Goal: Find specific page/section: Find specific page/section

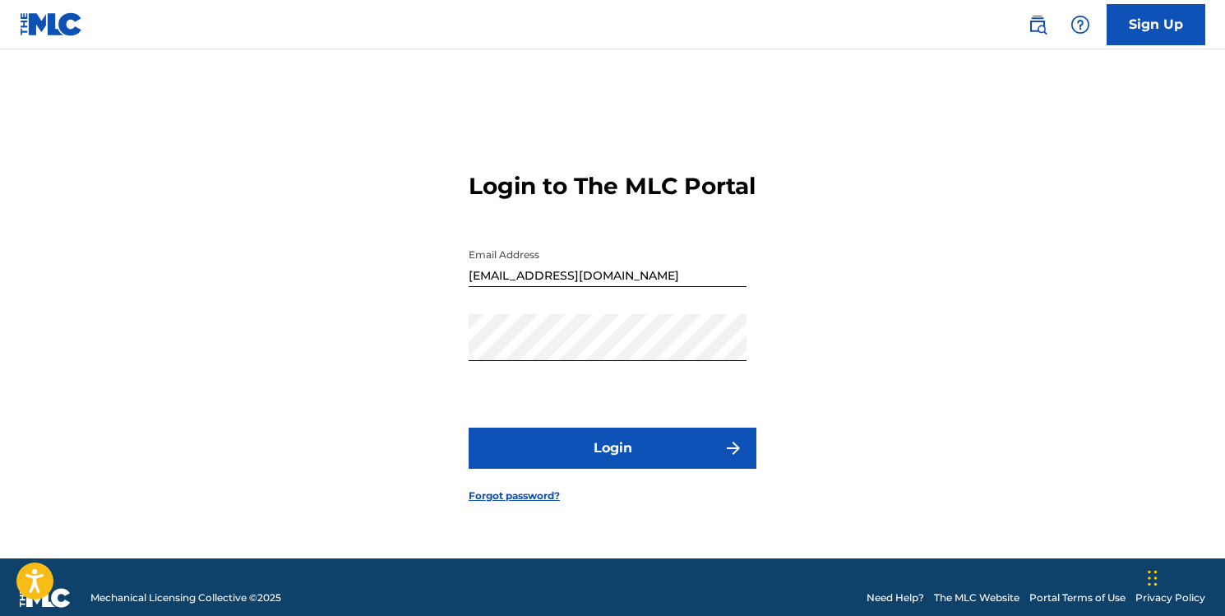
drag, startPoint x: 0, startPoint y: 0, endPoint x: 636, endPoint y: 474, distance: 793.2
click at [636, 469] on button "Login" at bounding box center [613, 448] width 288 height 41
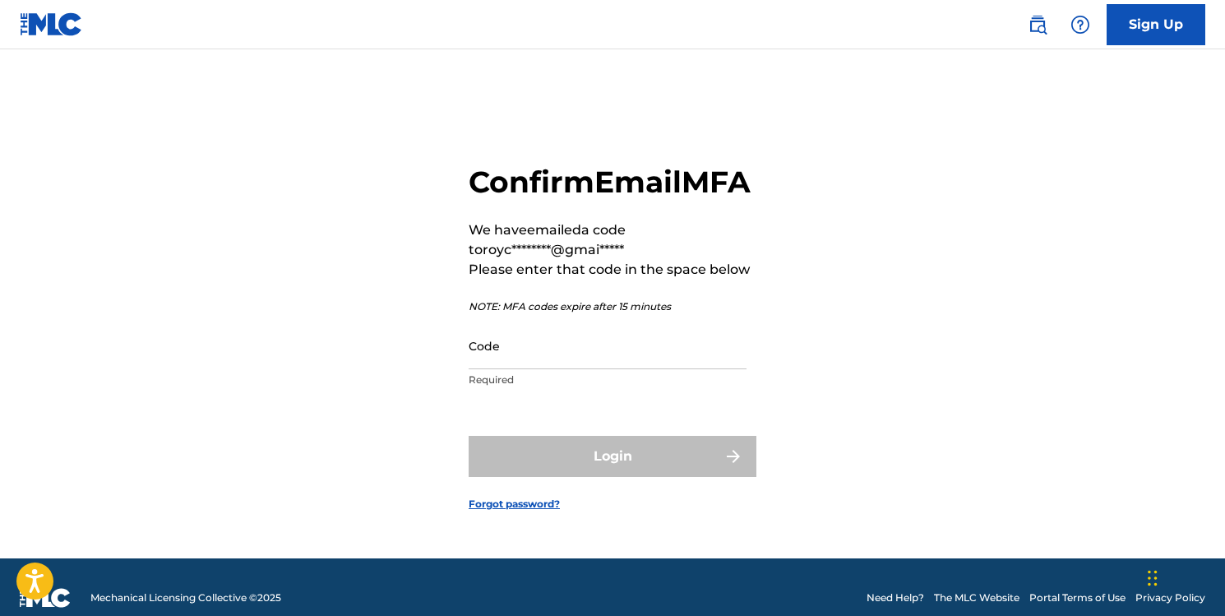
click at [599, 369] on input "Code" at bounding box center [608, 345] width 278 height 47
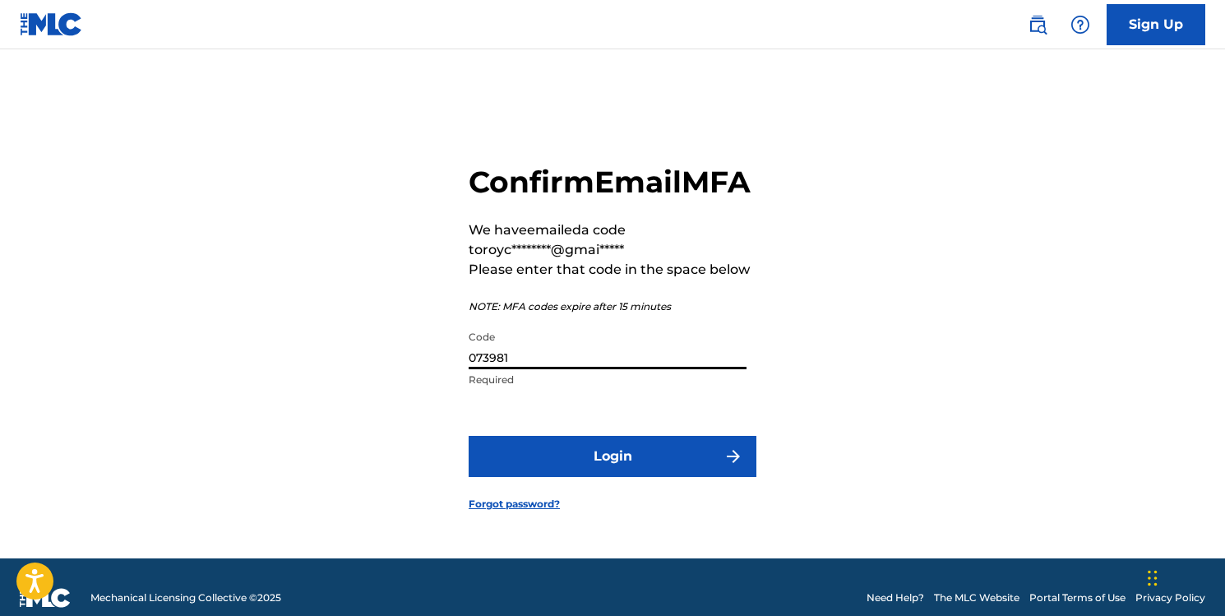
type input "073981"
click at [612, 474] on button "Login" at bounding box center [613, 456] width 288 height 41
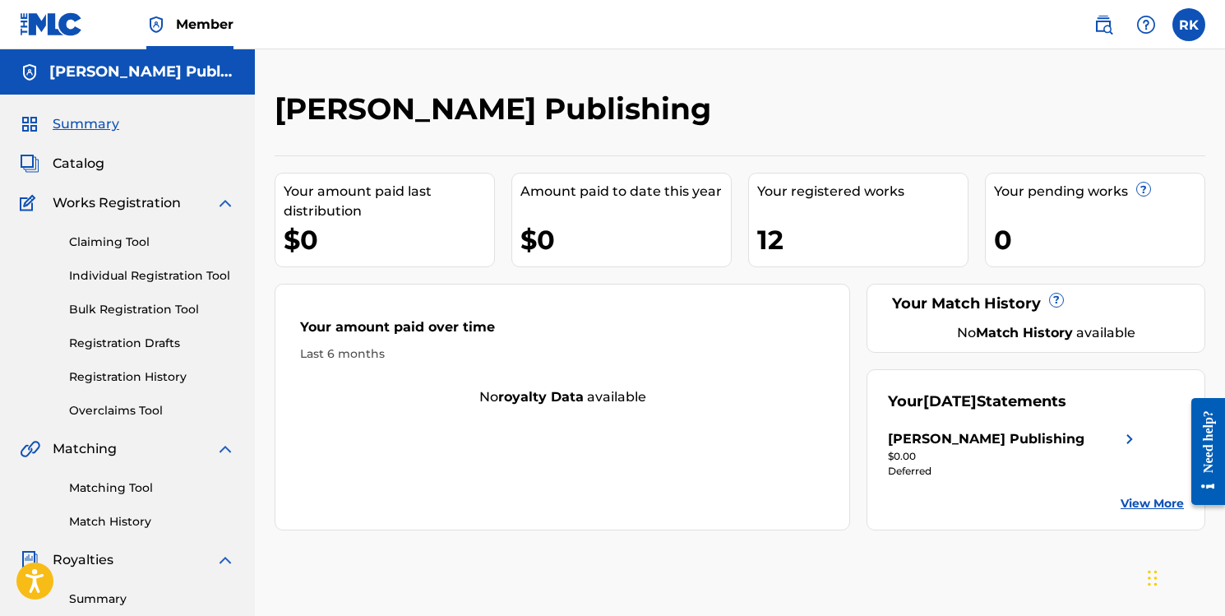
click at [834, 233] on div "12" at bounding box center [862, 239] width 210 height 37
click at [87, 160] on span "Catalog" at bounding box center [79, 164] width 52 height 20
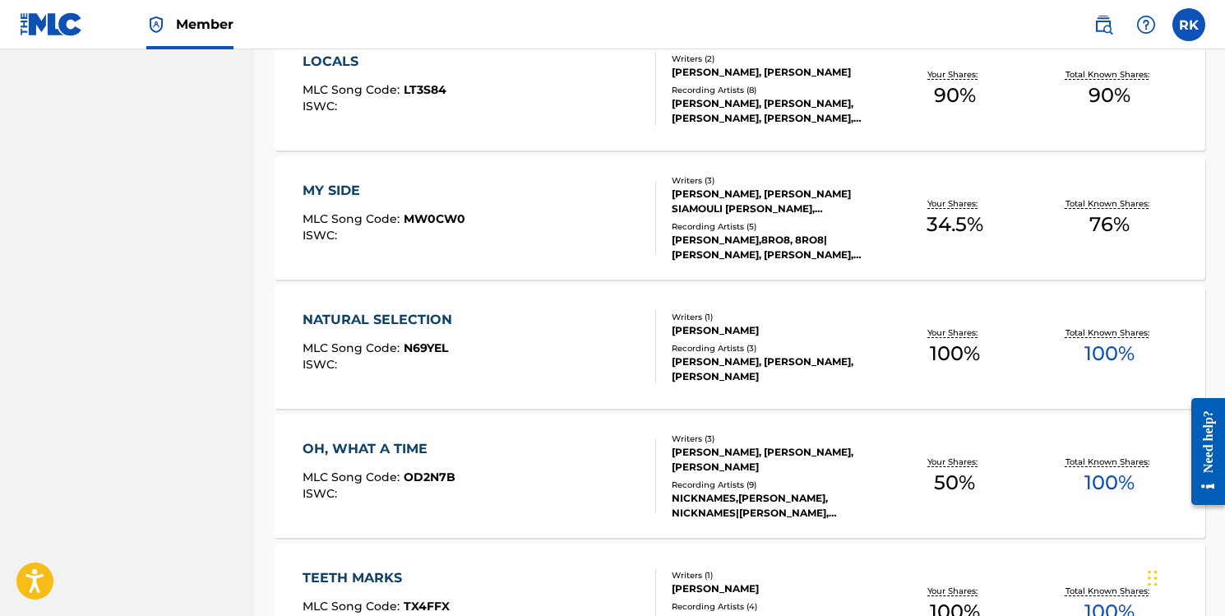
scroll to position [1057, 0]
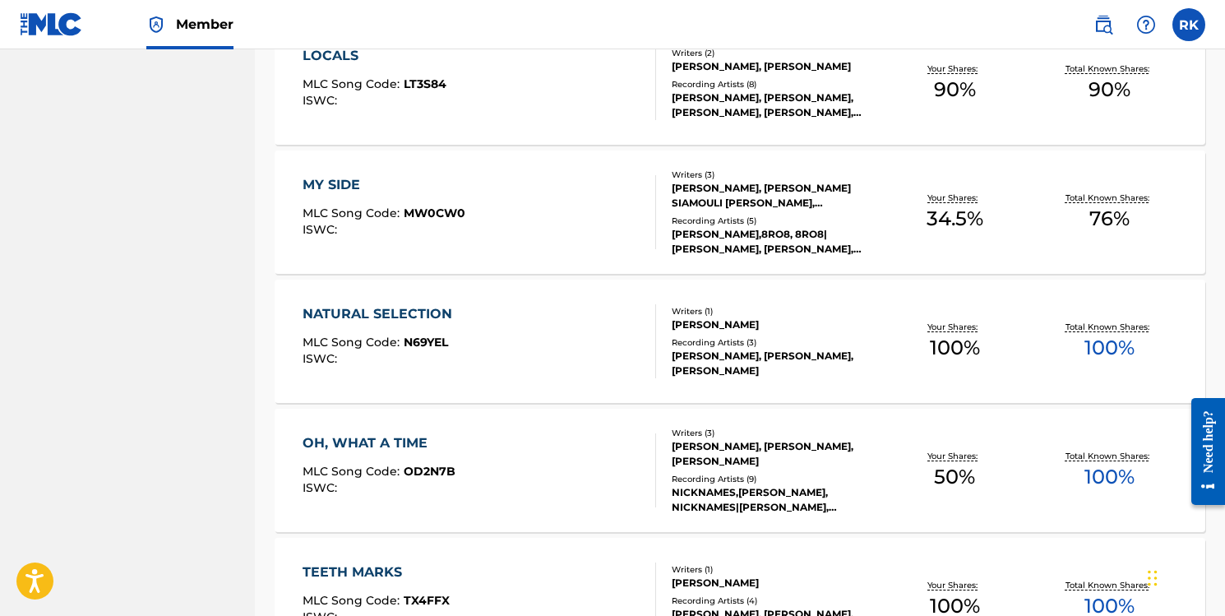
click at [865, 208] on div "[PERSON_NAME], [PERSON_NAME] SIAMOULI [PERSON_NAME], [PERSON_NAME]" at bounding box center [775, 196] width 206 height 30
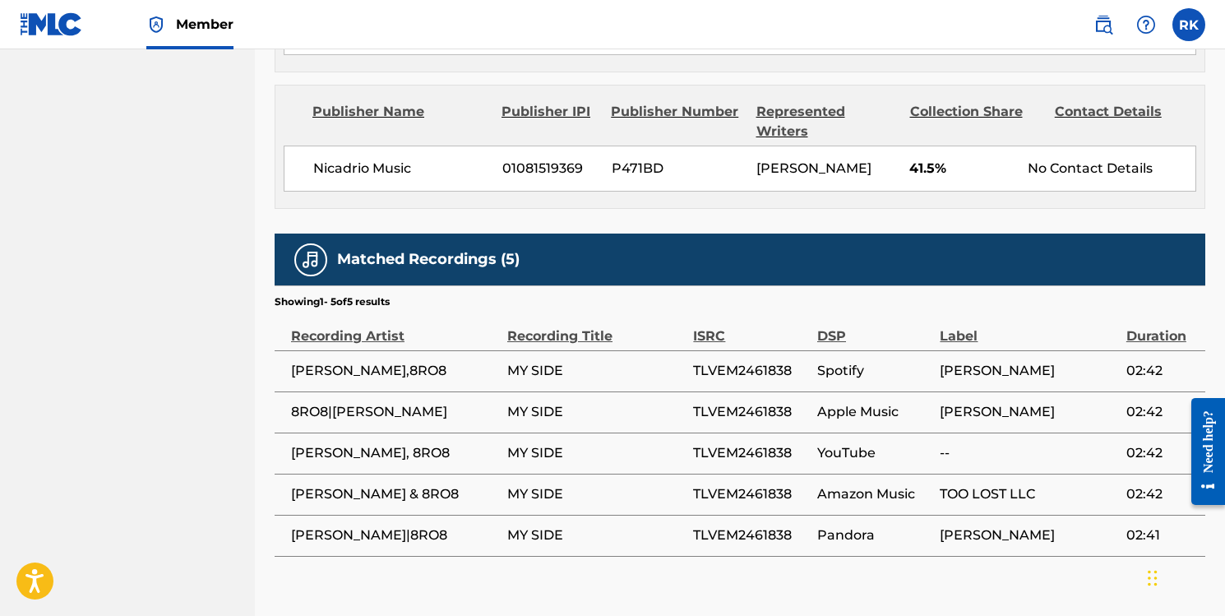
scroll to position [989, 0]
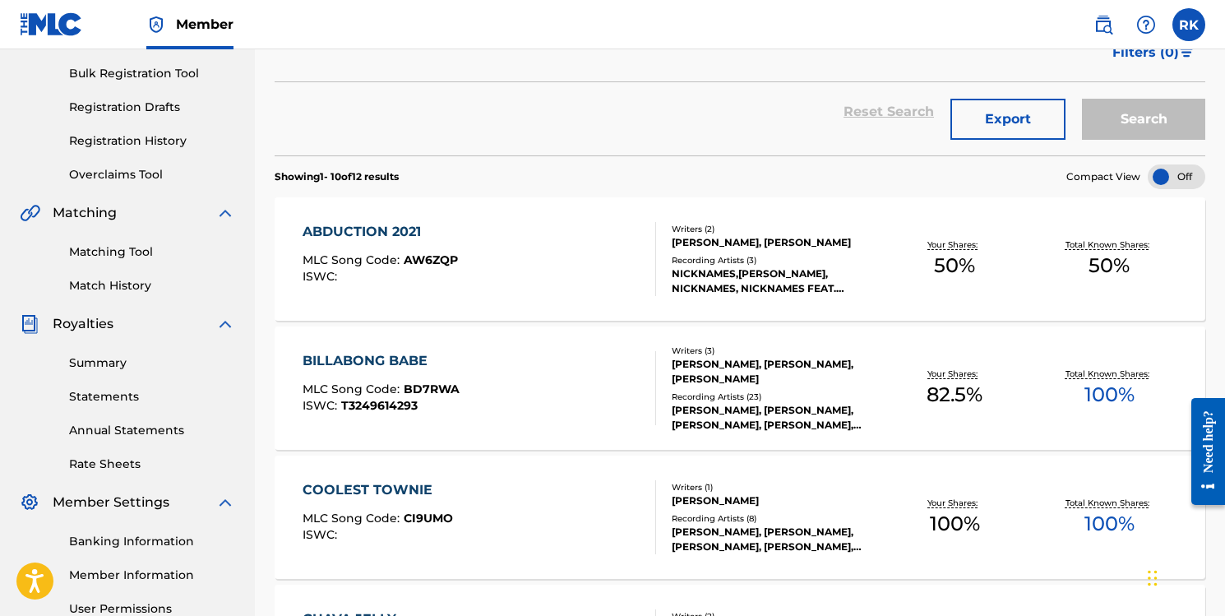
scroll to position [234, 0]
